Goal: Navigation & Orientation: Go to known website

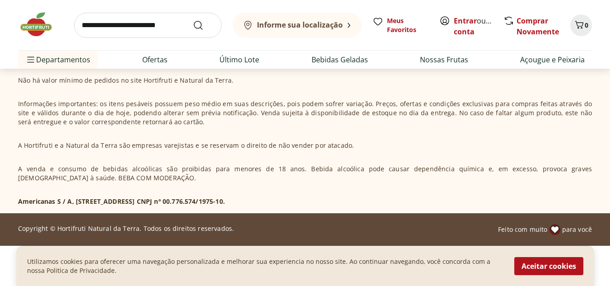
scroll to position [2607, 0]
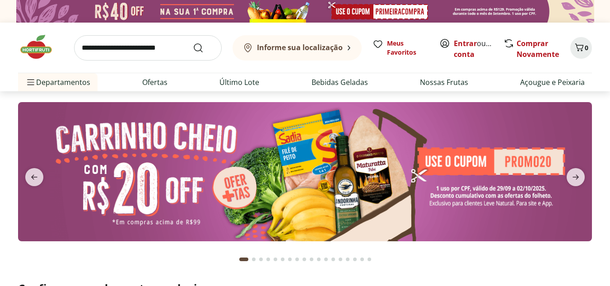
click at [39, 49] on img at bounding box center [40, 46] width 45 height 27
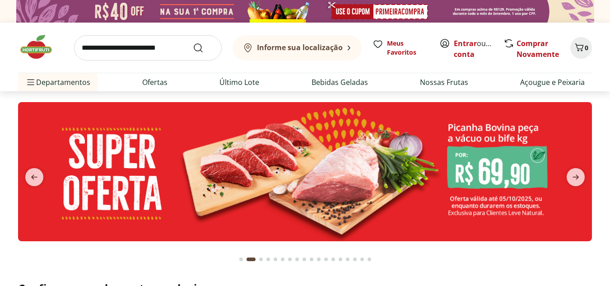
click at [39, 49] on img at bounding box center [40, 46] width 45 height 27
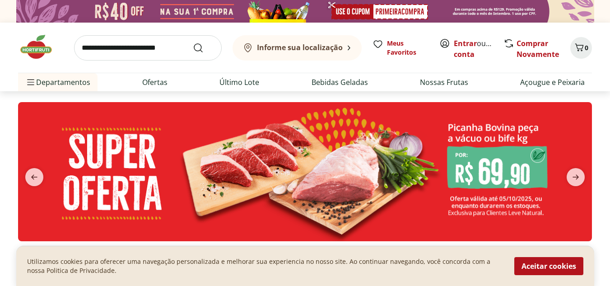
click at [39, 49] on img at bounding box center [40, 46] width 45 height 27
